Goal: Find specific page/section: Find specific page/section

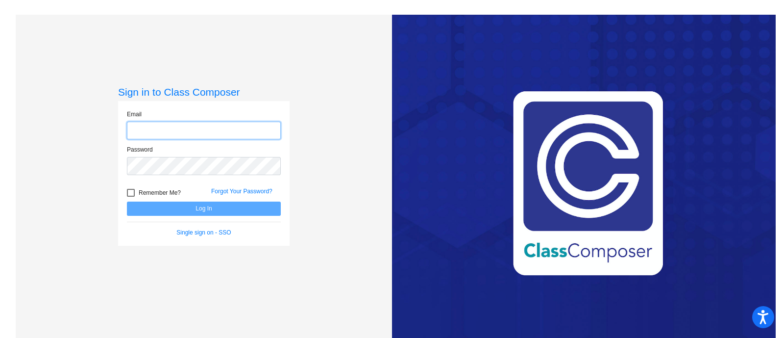
type input "[PERSON_NAME][EMAIL_ADDRESS][DOMAIN_NAME]"
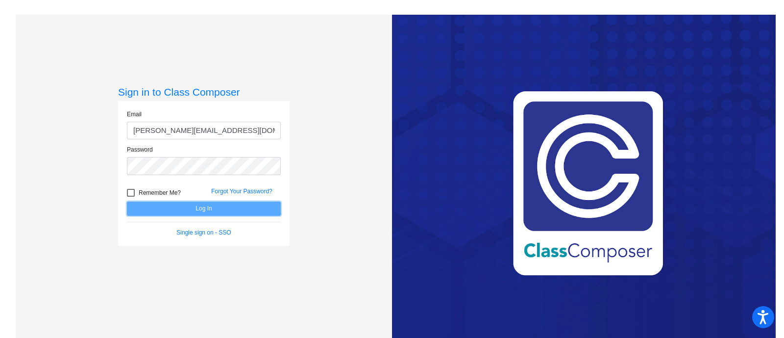
click at [200, 206] on button "Log In" at bounding box center [204, 208] width 154 height 14
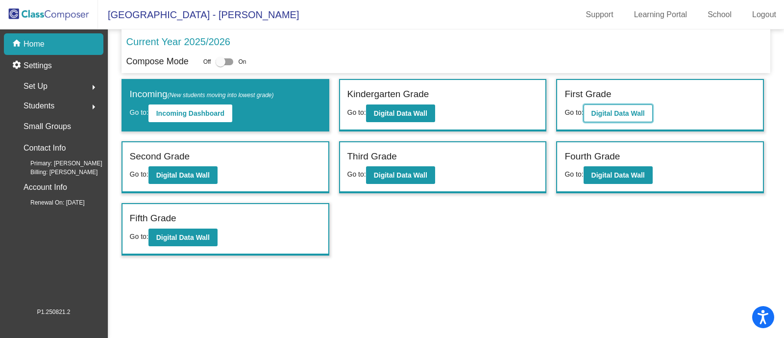
click at [622, 109] on b "Digital Data Wall" at bounding box center [617, 113] width 53 height 8
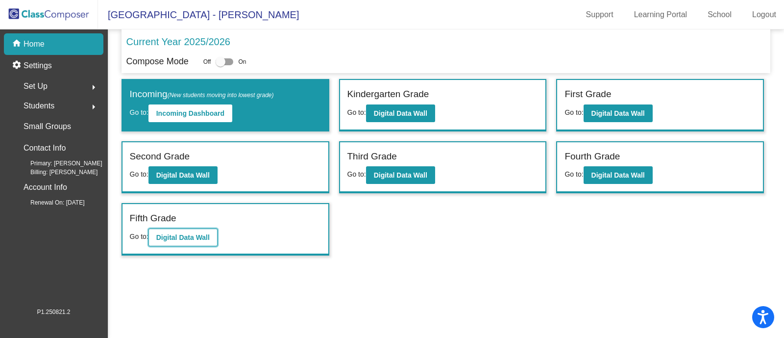
click at [204, 234] on b "Digital Data Wall" at bounding box center [182, 237] width 53 height 8
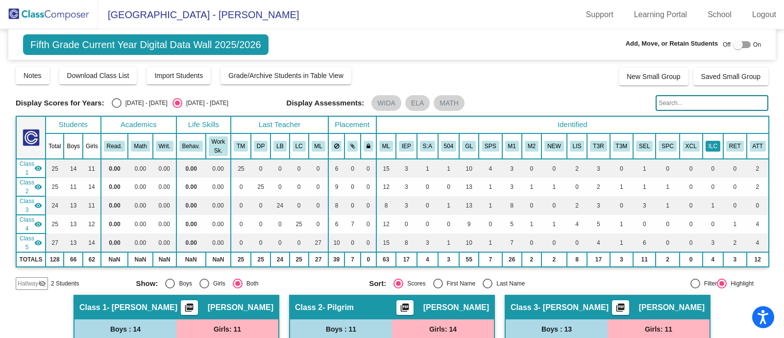
click at [707, 144] on button "ILC" at bounding box center [713, 146] width 15 height 11
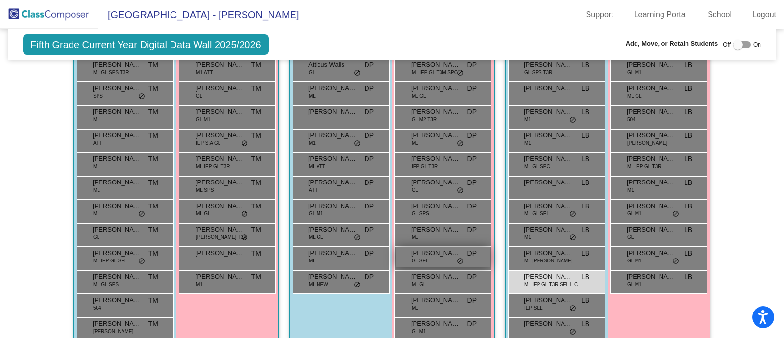
scroll to position [365, 0]
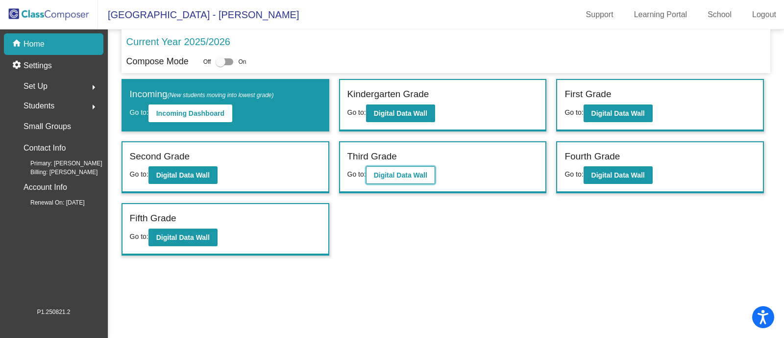
click at [395, 169] on button "Digital Data Wall" at bounding box center [400, 175] width 69 height 18
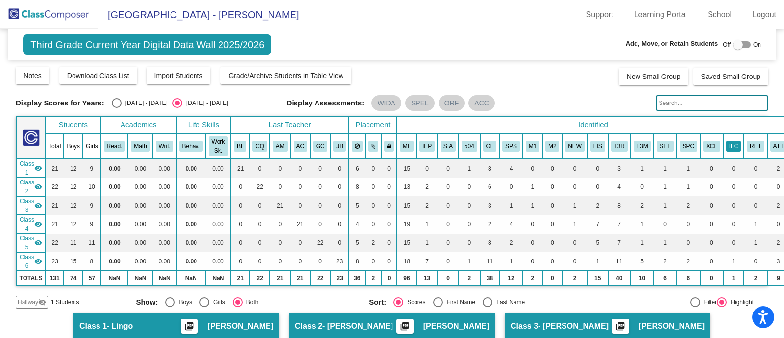
click at [727, 148] on button "ILC" at bounding box center [733, 146] width 15 height 11
click at [726, 146] on button "ILC" at bounding box center [733, 146] width 15 height 11
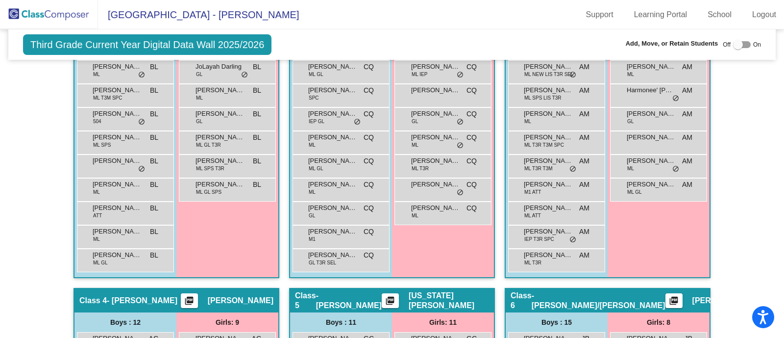
scroll to position [245, 0]
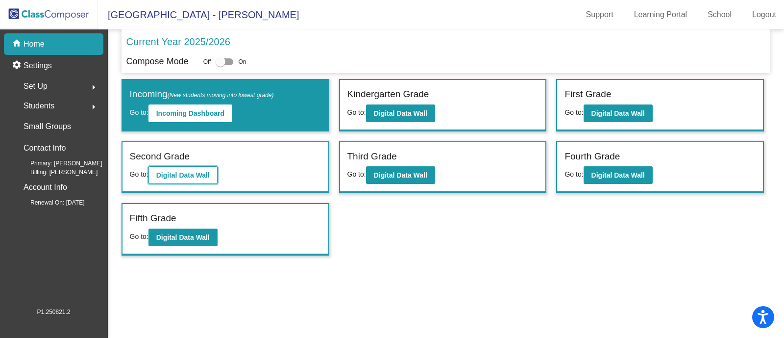
click at [200, 176] on b "Digital Data Wall" at bounding box center [182, 175] width 53 height 8
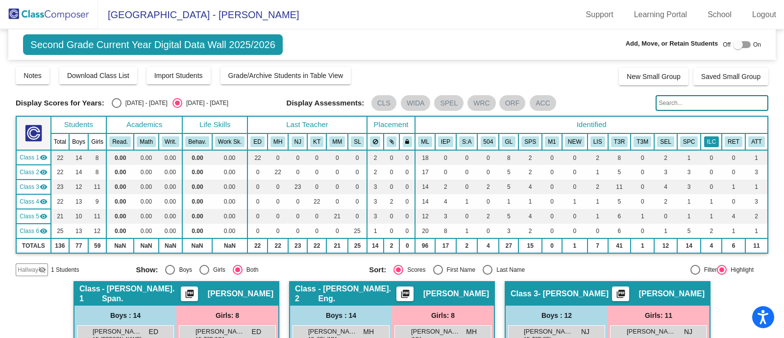
click at [706, 142] on button "ILC" at bounding box center [711, 141] width 15 height 11
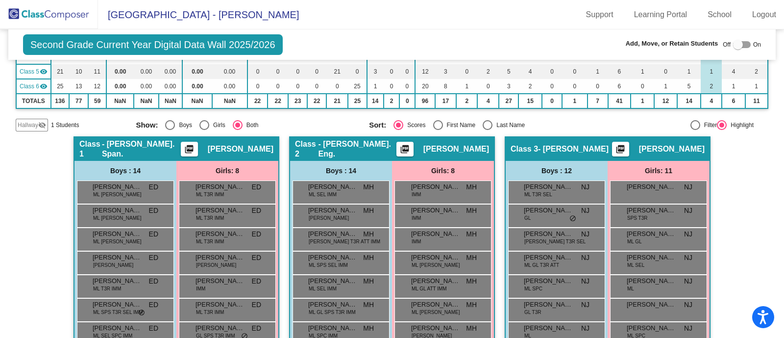
scroll to position [83, 0]
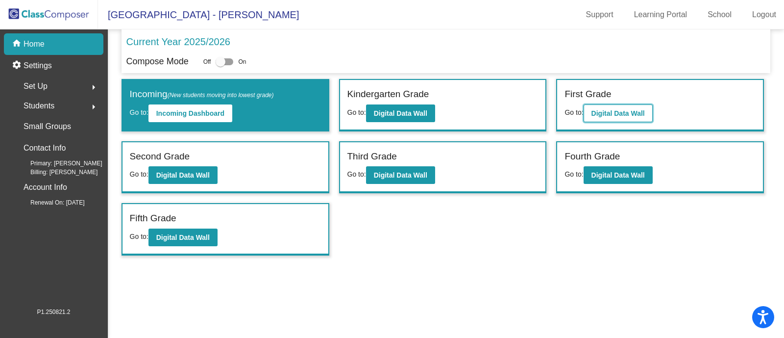
click at [625, 111] on b "Digital Data Wall" at bounding box center [617, 113] width 53 height 8
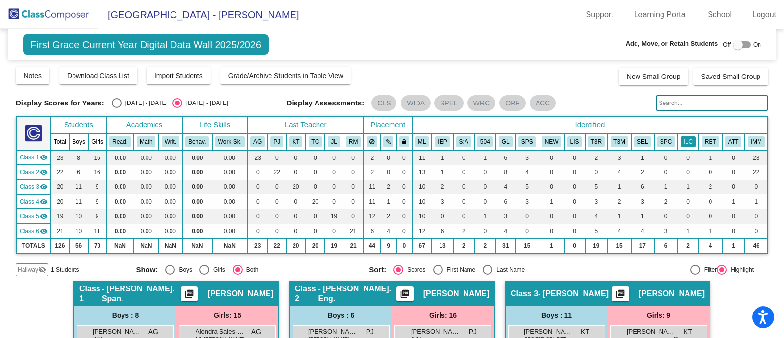
click at [686, 138] on button "ILC" at bounding box center [688, 141] width 15 height 11
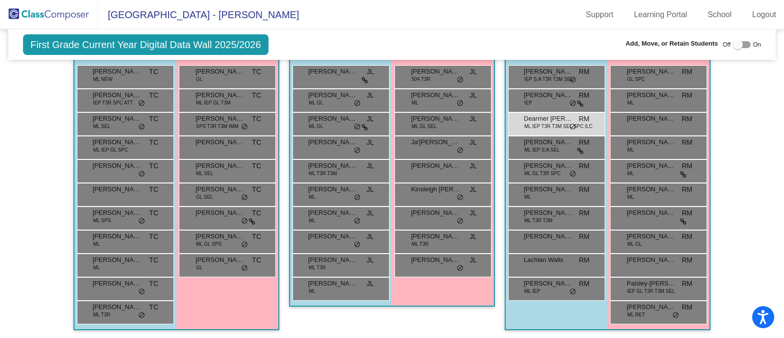
scroll to position [390, 0]
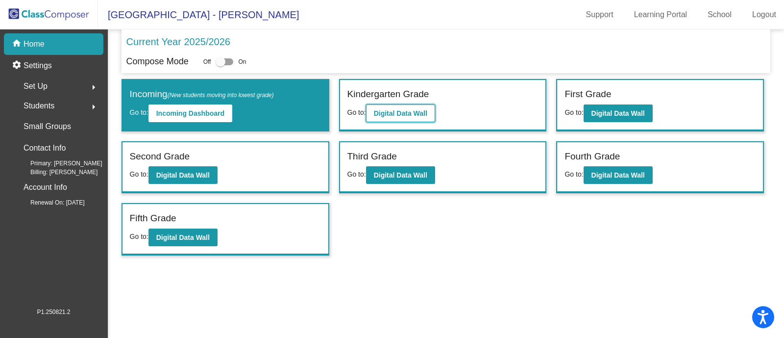
click at [408, 110] on b "Digital Data Wall" at bounding box center [400, 113] width 53 height 8
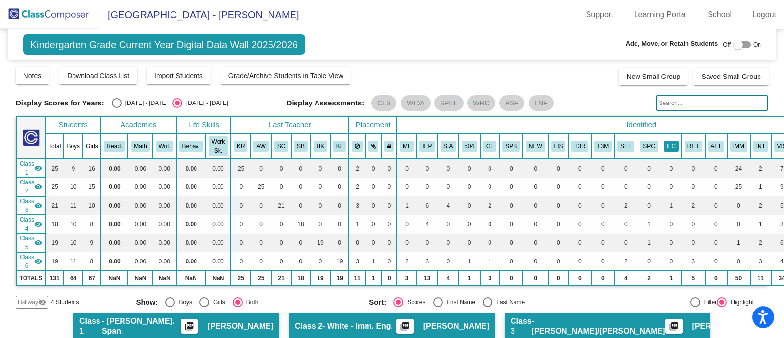
click at [664, 141] on button "ILC" at bounding box center [671, 146] width 15 height 11
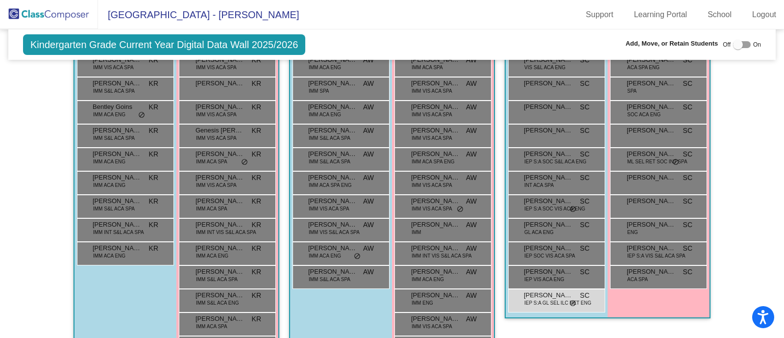
scroll to position [365, 0]
